Goal: Task Accomplishment & Management: Complete application form

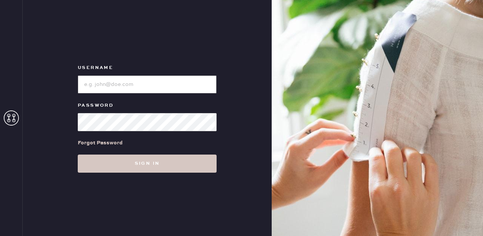
type input "reformationfillmore"
click at [149, 154] on div "Forgot Password" at bounding box center [147, 142] width 139 height 23
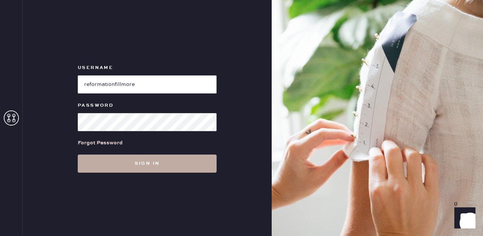
click at [156, 170] on button "Sign in" at bounding box center [147, 164] width 139 height 18
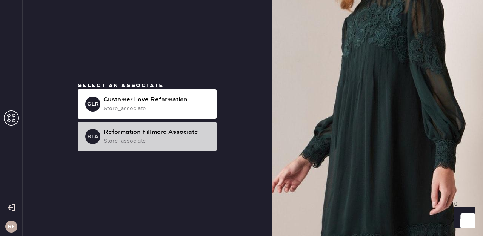
click at [184, 144] on div "store_associate" at bounding box center [156, 141] width 107 height 8
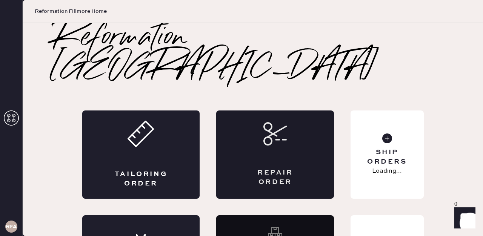
click at [294, 111] on div "Repair Order" at bounding box center [275, 155] width 118 height 88
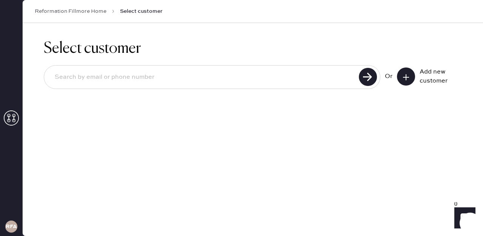
click at [273, 82] on input at bounding box center [203, 77] width 308 height 17
click at [407, 76] on icon at bounding box center [407, 78] width 8 height 8
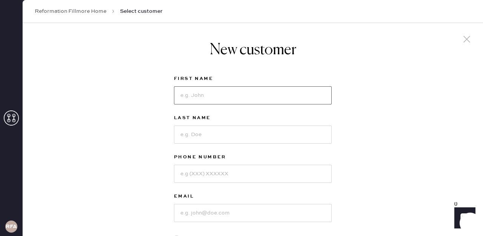
click at [248, 98] on input at bounding box center [253, 95] width 158 height 18
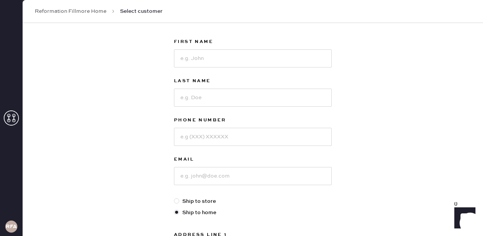
click at [425, 126] on div "New customer First Name Last Name Phone Number Email Ship to store Ship to home…" at bounding box center [253, 220] width 461 height 468
click at [233, 61] on input at bounding box center [253, 58] width 158 height 18
type input "[PERSON_NAME]"
type input "Yu"
type input "9079527734"
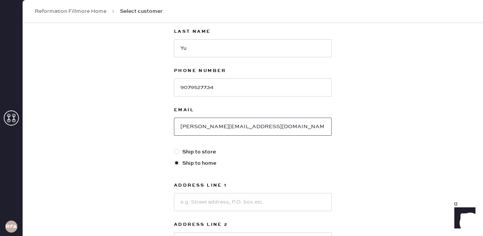
scroll to position [89, 0]
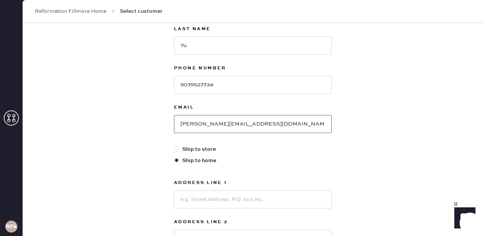
type input "[PERSON_NAME][EMAIL_ADDRESS][DOMAIN_NAME]"
click at [212, 202] on input at bounding box center [253, 200] width 158 height 18
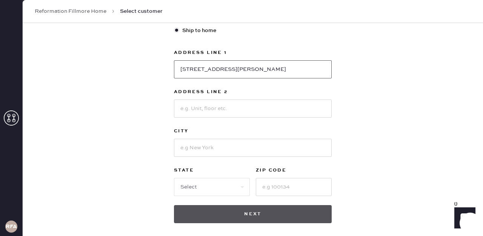
scroll to position [222, 0]
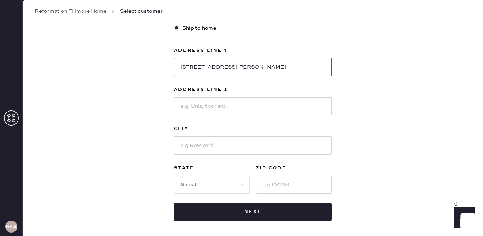
type input "[STREET_ADDRESS][PERSON_NAME]"
click at [215, 147] on input at bounding box center [253, 146] width 158 height 18
type input "[GEOGRAPHIC_DATA]"
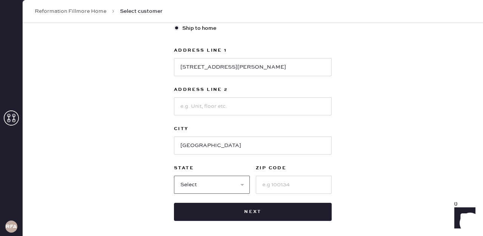
click at [198, 184] on select "Select AK AL AR AZ CA CO CT [GEOGRAPHIC_DATA] DE FL [GEOGRAPHIC_DATA] HI [GEOGR…" at bounding box center [212, 185] width 76 height 18
select select "CA"
click at [277, 189] on input at bounding box center [294, 185] width 76 height 18
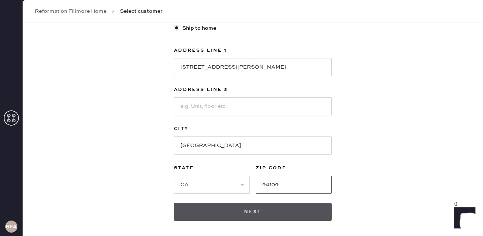
type input "94109"
click at [266, 218] on button "Next" at bounding box center [253, 212] width 158 height 18
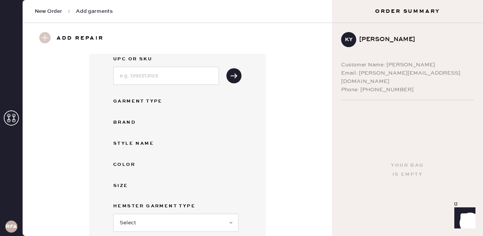
scroll to position [52, 0]
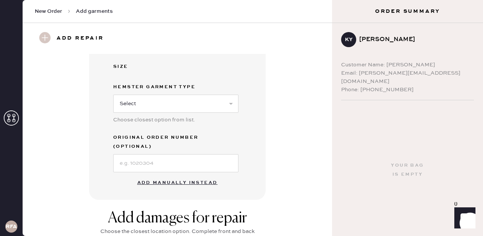
click at [204, 176] on button "Add manually instead" at bounding box center [178, 183] width 90 height 15
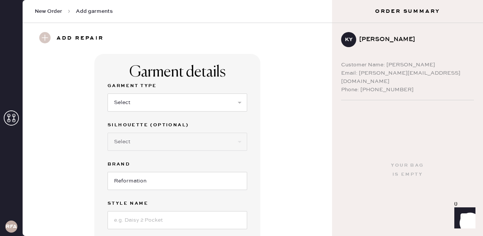
scroll to position [0, 0]
click at [133, 109] on select "Select Basic Skirt Jeans Leggings Pants Shorts Basic Sleeved Dress Basic Sleeve…" at bounding box center [178, 102] width 140 height 18
select select "13"
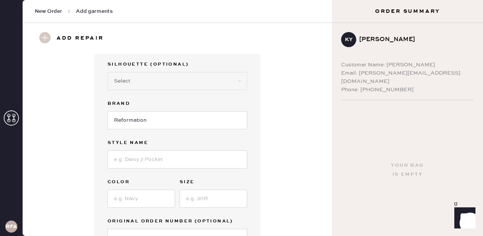
scroll to position [70, 0]
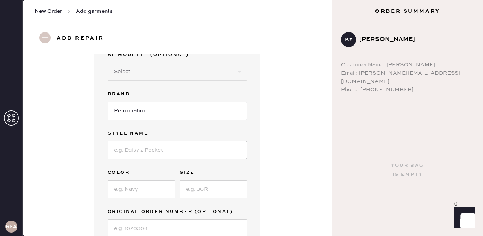
click at [193, 150] on input at bounding box center [178, 150] width 140 height 18
type input "[PERSON_NAME] waist skirt"
click at [151, 188] on input at bounding box center [142, 190] width 68 height 18
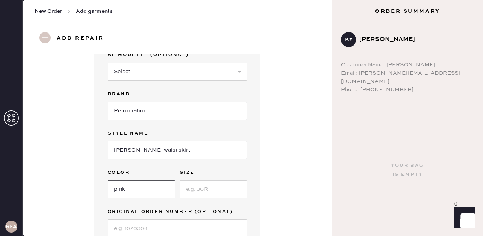
type input "pink"
click at [199, 190] on input at bounding box center [214, 190] width 68 height 18
type input "2"
click at [123, 187] on input "pink" at bounding box center [142, 190] width 68 height 18
type input "pik"
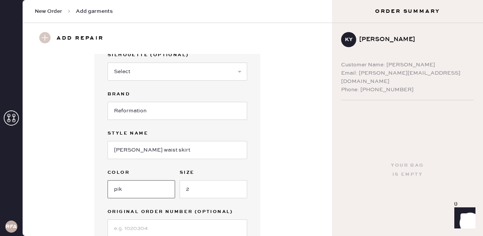
drag, startPoint x: 132, startPoint y: 189, endPoint x: 77, endPoint y: 188, distance: 55.5
click at [77, 188] on div "Garment details Garment Type Select Basic Skirt Jeans Leggings Pants Shorts Bas…" at bounding box center [177, 123] width 282 height 279
type input "cherry blossom"
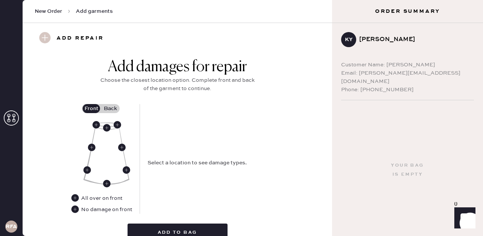
scroll to position [287, 0]
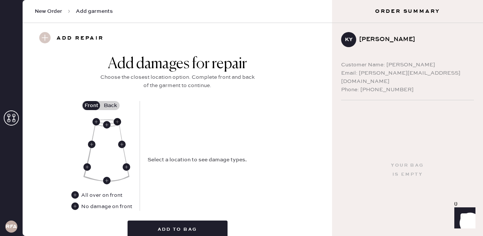
click at [117, 121] on use at bounding box center [118, 122] width 8 height 8
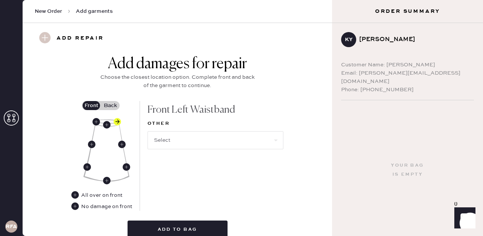
scroll to position [323, 0]
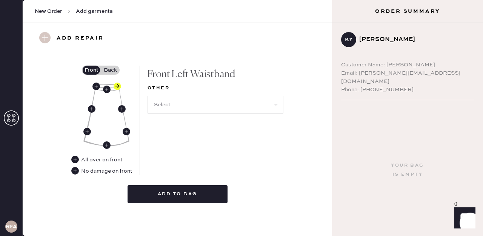
click at [116, 67] on label "Back" at bounding box center [110, 70] width 19 height 9
click at [110, 70] on input "Back" at bounding box center [110, 70] width 0 height 0
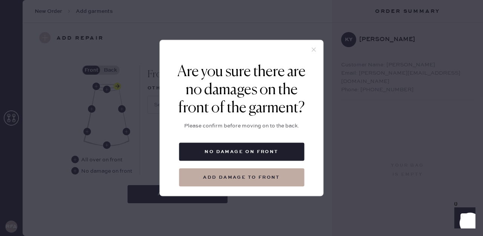
click at [313, 46] on icon at bounding box center [314, 49] width 7 height 7
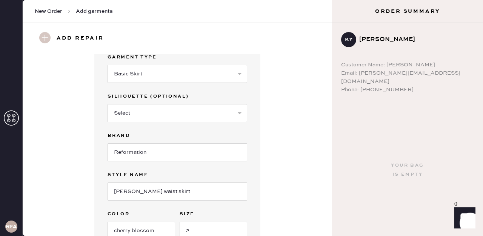
scroll to position [0, 0]
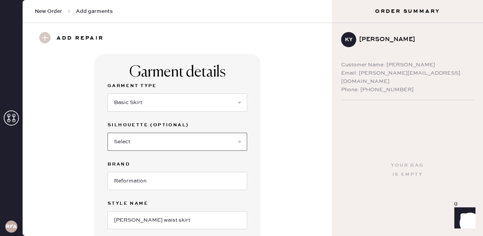
click at [221, 143] on select "Select Maxi Skirt Midi Skirt Mini Skirt Other" at bounding box center [178, 142] width 140 height 18
select select "20"
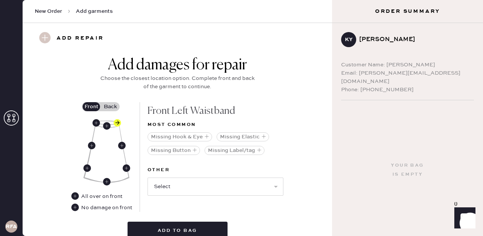
scroll to position [302, 0]
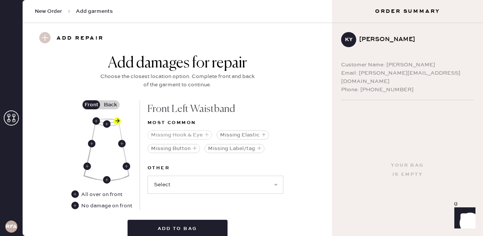
click at [192, 135] on button "Missing Hook & Eye" at bounding box center [180, 135] width 65 height 9
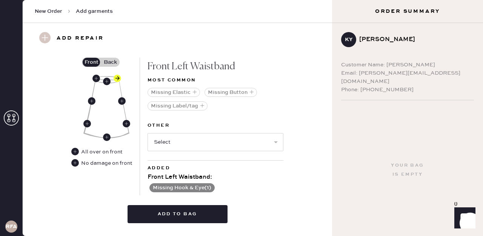
scroll to position [365, 0]
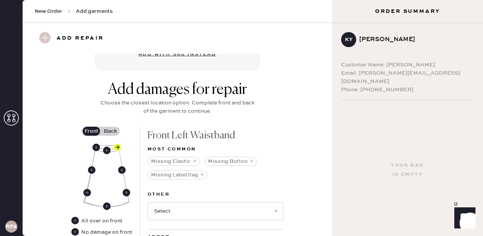
click at [115, 133] on label "Back" at bounding box center [110, 131] width 19 height 9
click at [110, 131] on input "Back" at bounding box center [110, 131] width 0 height 0
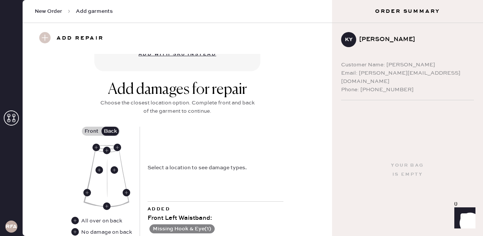
scroll to position [337, 0]
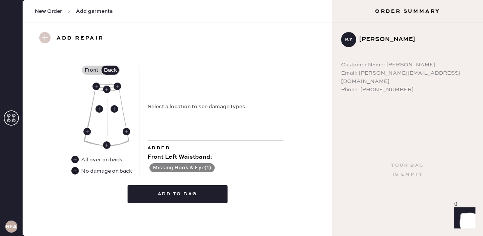
click at [76, 170] on use at bounding box center [75, 171] width 8 height 8
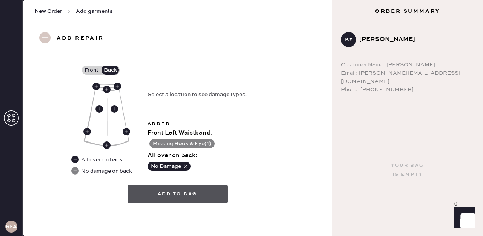
click at [178, 198] on button "Add to bag" at bounding box center [178, 194] width 100 height 18
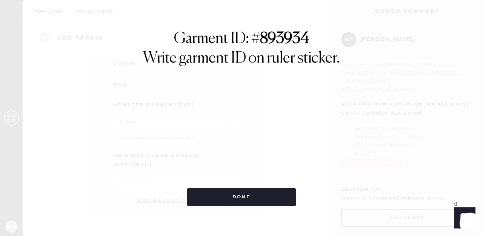
scroll to position [135, 0]
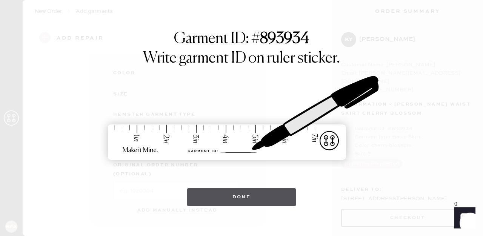
click at [245, 196] on button "Done" at bounding box center [241, 197] width 109 height 18
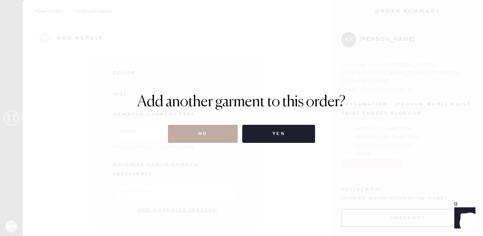
click at [218, 133] on button "No" at bounding box center [203, 134] width 70 height 18
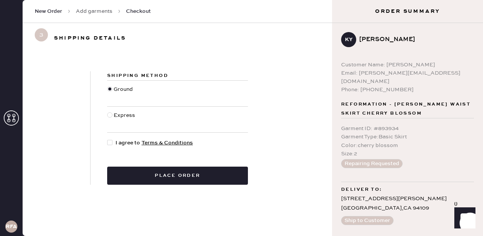
click at [110, 145] on div at bounding box center [109, 142] width 5 height 5
click at [108, 139] on input "I agree to Terms & Conditions" at bounding box center [107, 139] width 0 height 0
checkbox input "true"
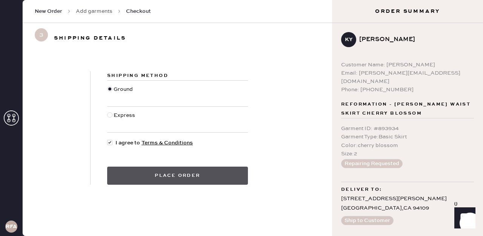
click at [230, 176] on button "Place order" at bounding box center [177, 176] width 141 height 18
